Goal: Information Seeking & Learning: Learn about a topic

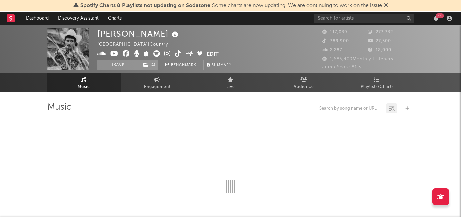
select select "6m"
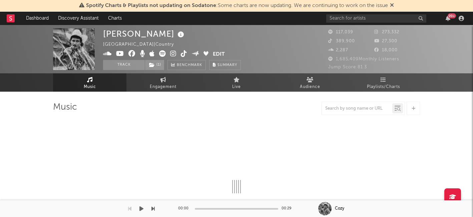
select select "6m"
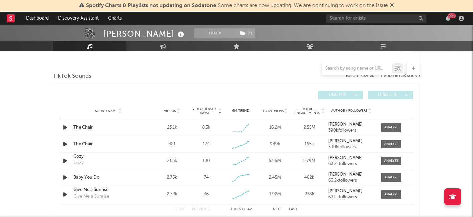
scroll to position [437, 0]
click at [390, 127] on div at bounding box center [391, 126] width 14 height 5
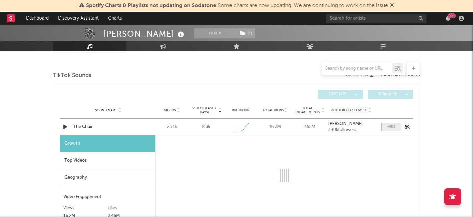
select select "1w"
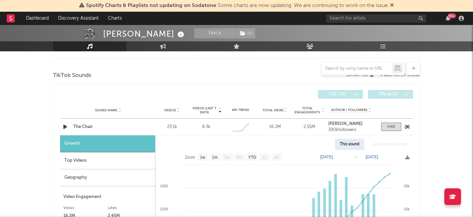
click at [87, 127] on div "The Chair" at bounding box center [108, 127] width 70 height 7
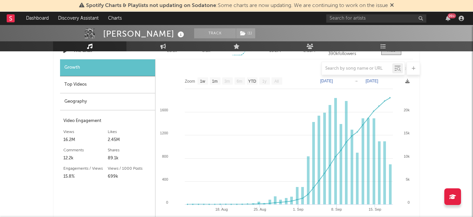
scroll to position [510, 0]
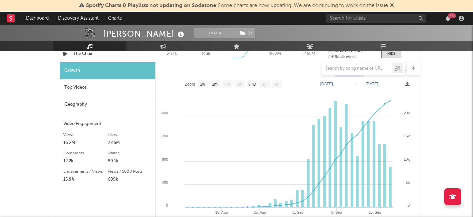
click at [392, 6] on icon at bounding box center [392, 4] width 4 height 5
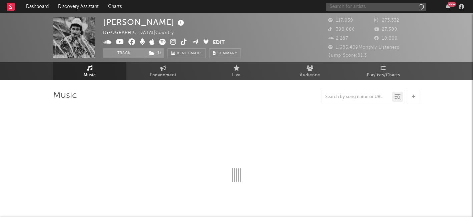
click at [349, 3] on input "text" at bounding box center [376, 7] width 100 height 8
select select "6m"
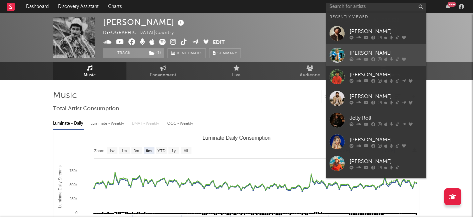
click at [358, 52] on div "Ingrid Andress" at bounding box center [385, 53] width 73 height 8
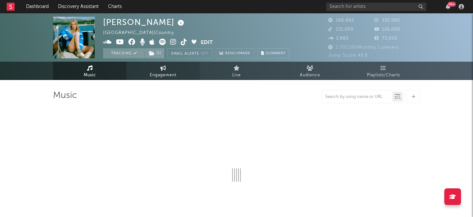
click at [159, 73] on span "Engagement" at bounding box center [163, 75] width 27 height 8
select select "1w"
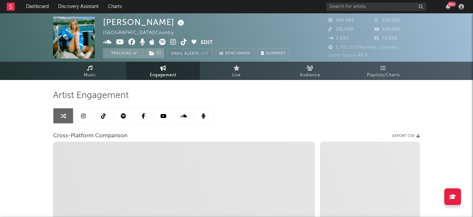
click at [80, 114] on link at bounding box center [83, 115] width 20 height 15
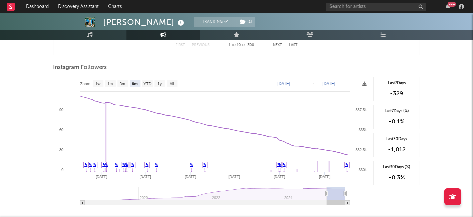
scroll to position [1017, 0]
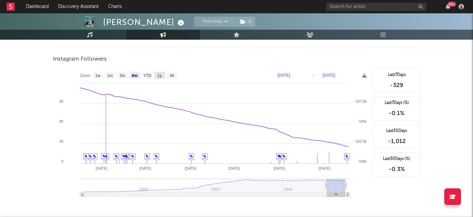
click at [159, 75] on text "1y" at bounding box center [159, 75] width 4 height 5
select select "1y"
type input "2024-09-17"
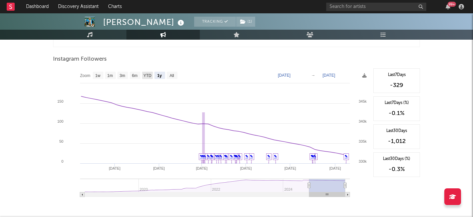
click at [151, 76] on text "YTD" at bounding box center [147, 75] width 8 height 5
select select "YTD"
type input "2025-01-01"
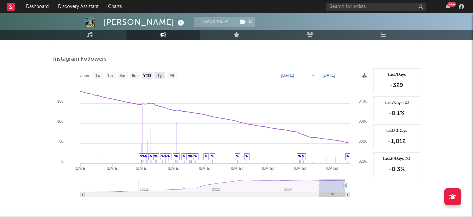
click at [161, 74] on text "1y" at bounding box center [159, 75] width 4 height 5
select select "1y"
type input "2024-09-17"
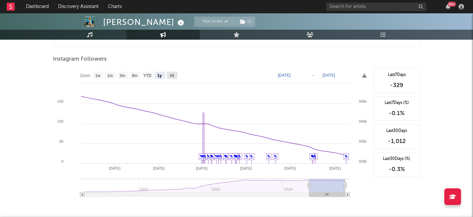
click at [171, 74] on text "All" at bounding box center [171, 75] width 4 height 5
select select "All"
type input "2018-07-01"
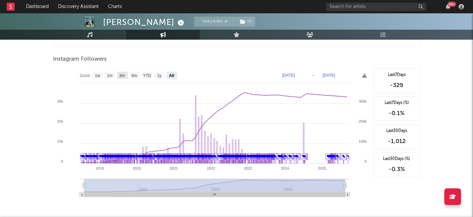
click at [122, 75] on text "3m" at bounding box center [122, 75] width 6 height 5
select select "3m"
type input "2025-06-17"
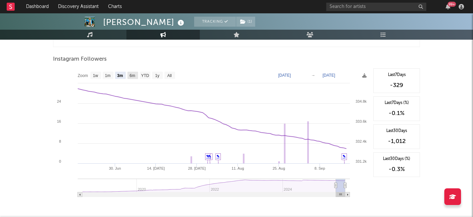
click at [132, 77] on text "6m" at bounding box center [133, 75] width 6 height 5
select select "6m"
type input "2025-03-17"
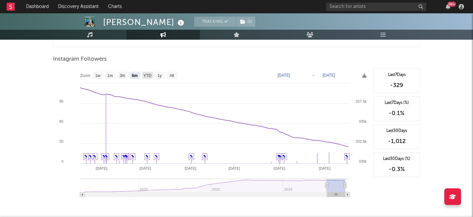
click at [148, 74] on text "YTD" at bounding box center [147, 75] width 8 height 5
select select "YTD"
type input "2025-01-01"
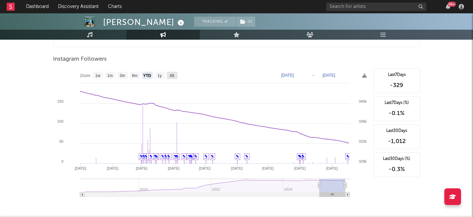
click at [171, 75] on text "All" at bounding box center [171, 75] width 4 height 5
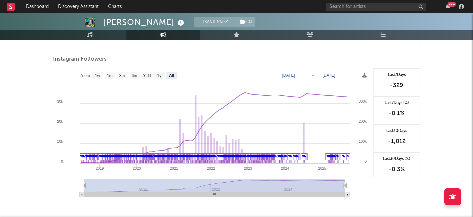
select select "All"
type input "2018-07-01"
click at [120, 74] on text "3m" at bounding box center [122, 75] width 6 height 5
select select "3m"
type input "2025-06-17"
